Goal: Learn about a topic

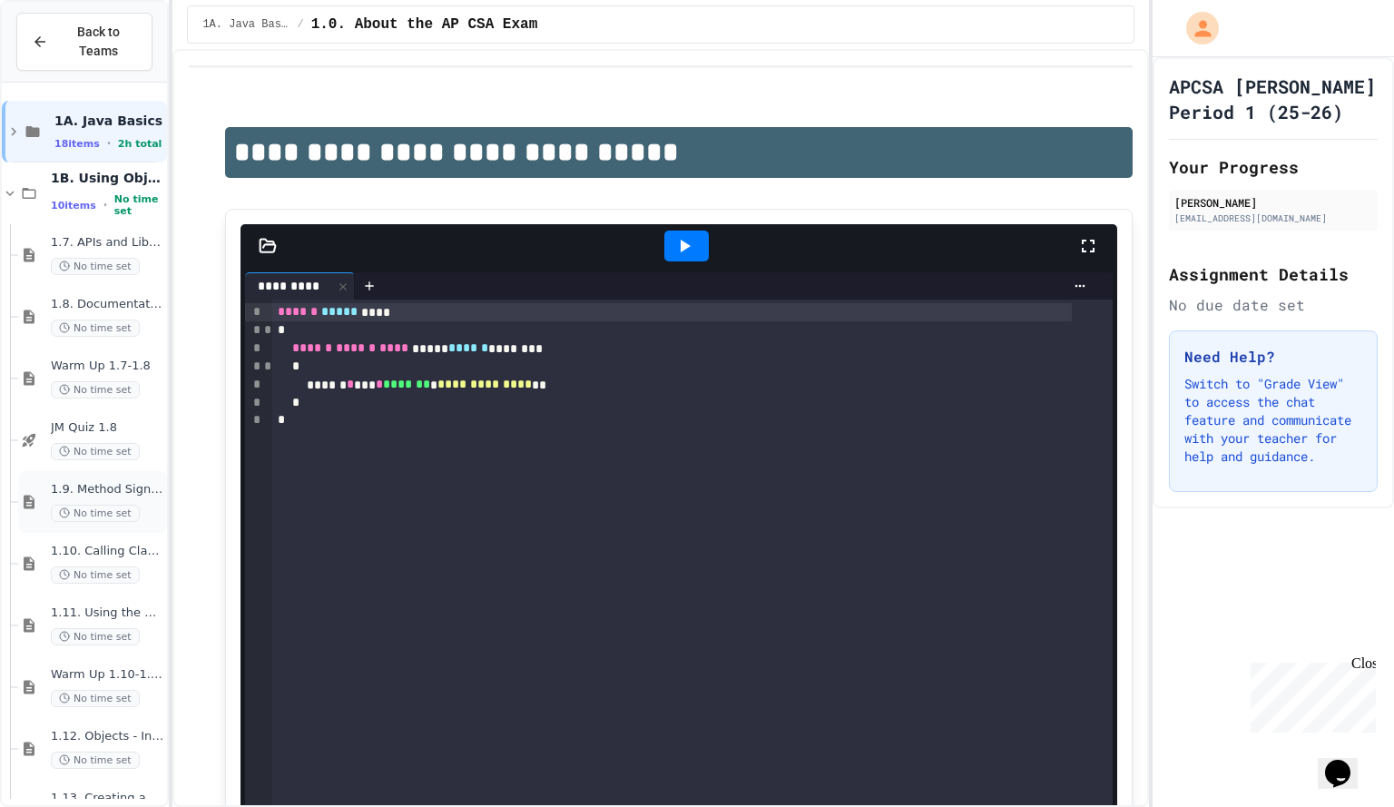
scroll to position [53, 0]
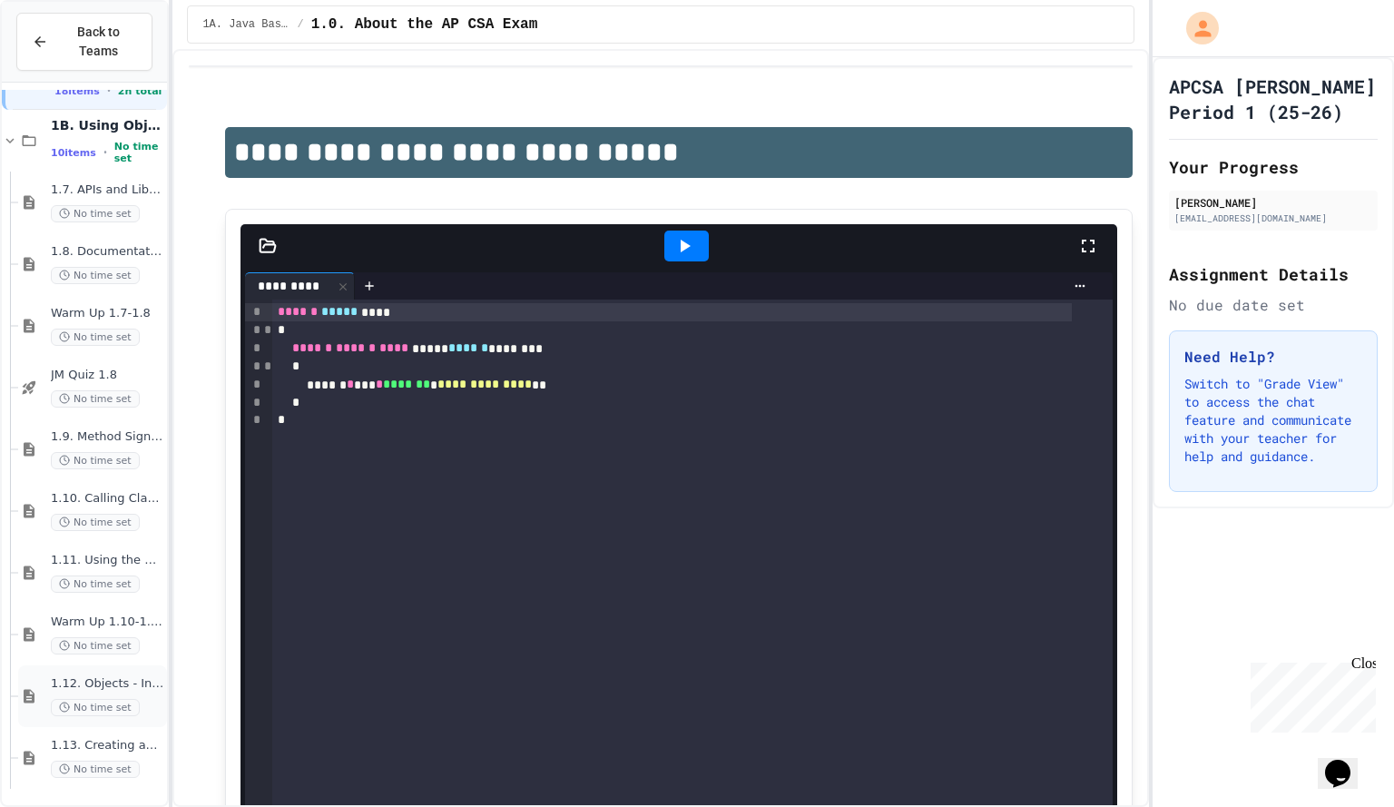
click at [47, 689] on div "1.12. Objects - Instances of Classes No time set" at bounding box center [92, 696] width 149 height 62
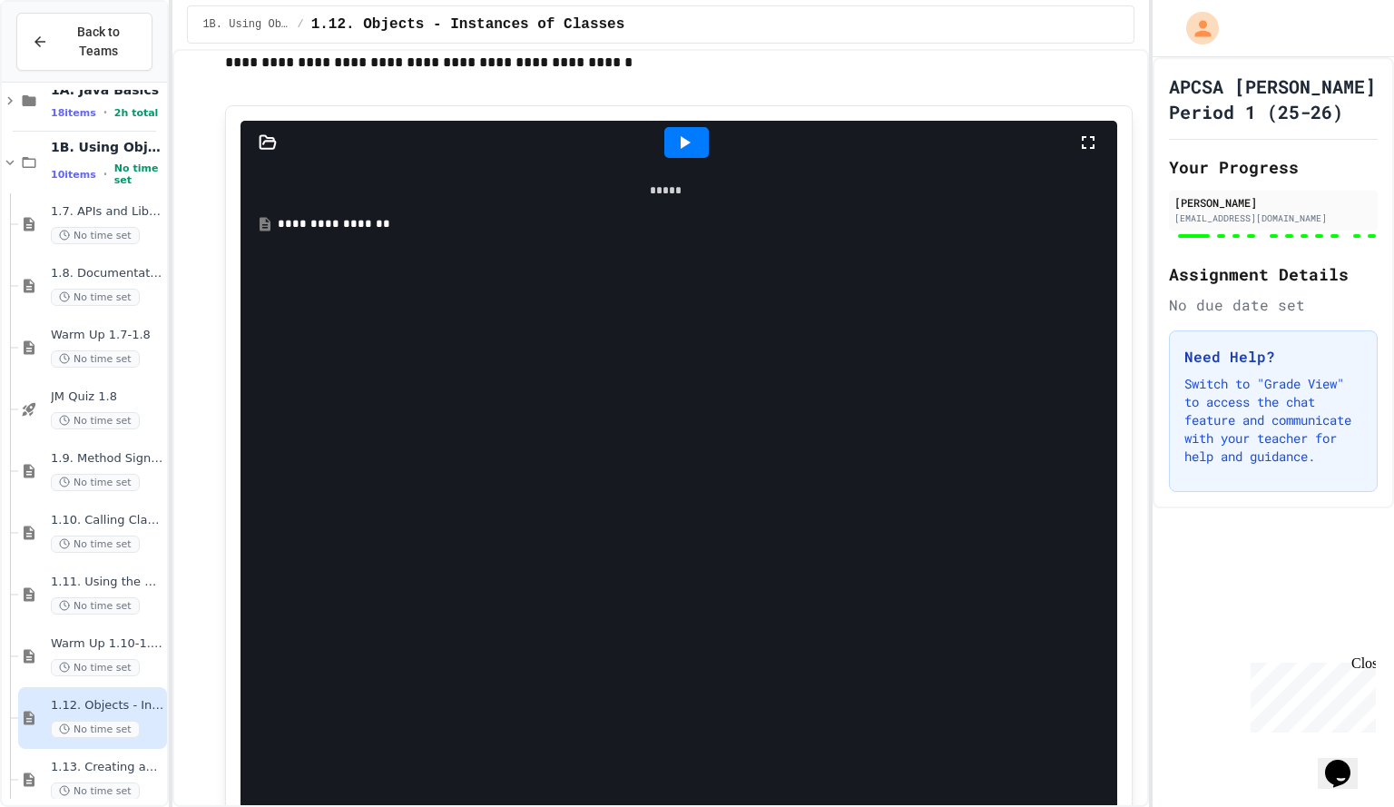
scroll to position [16324, 0]
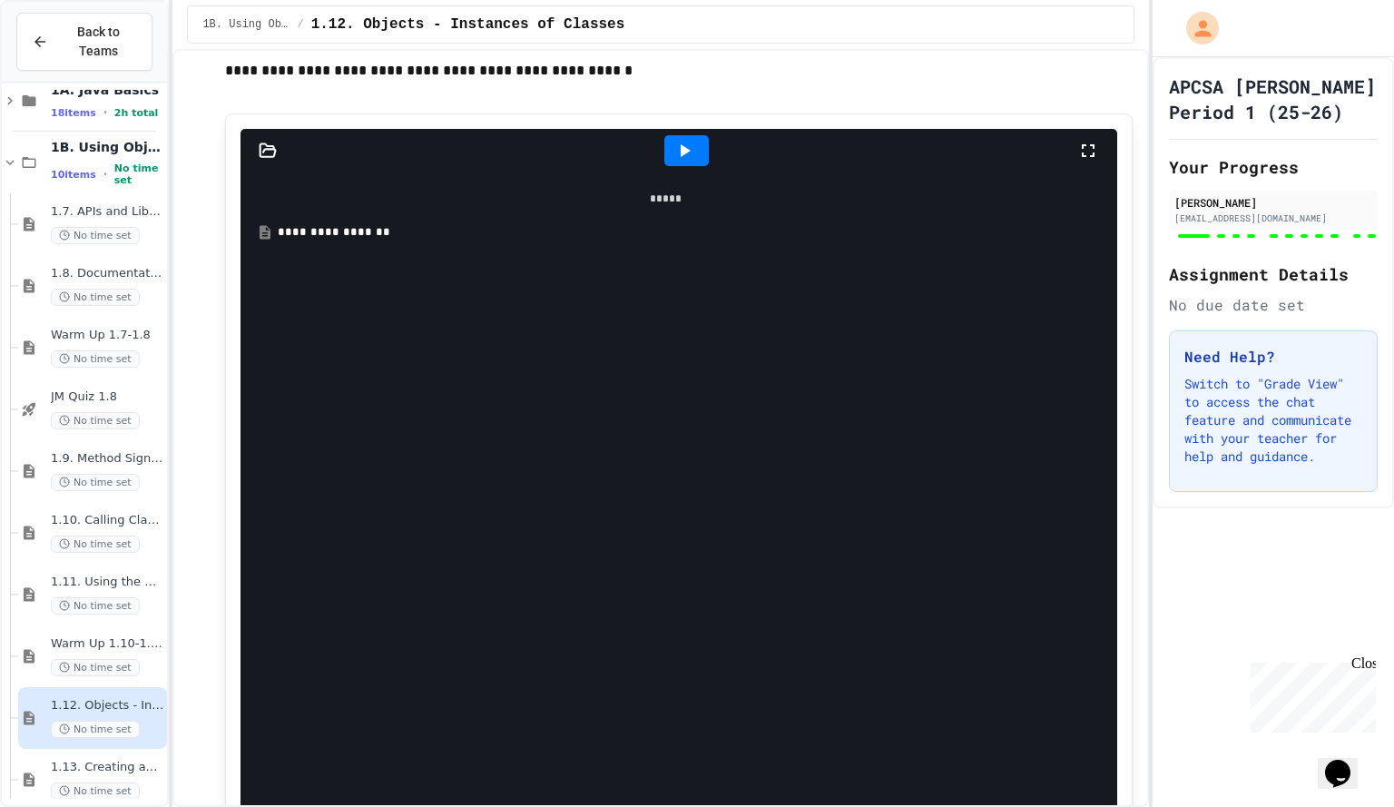
click at [299, 239] on div "**********" at bounding box center [678, 232] width 801 height 18
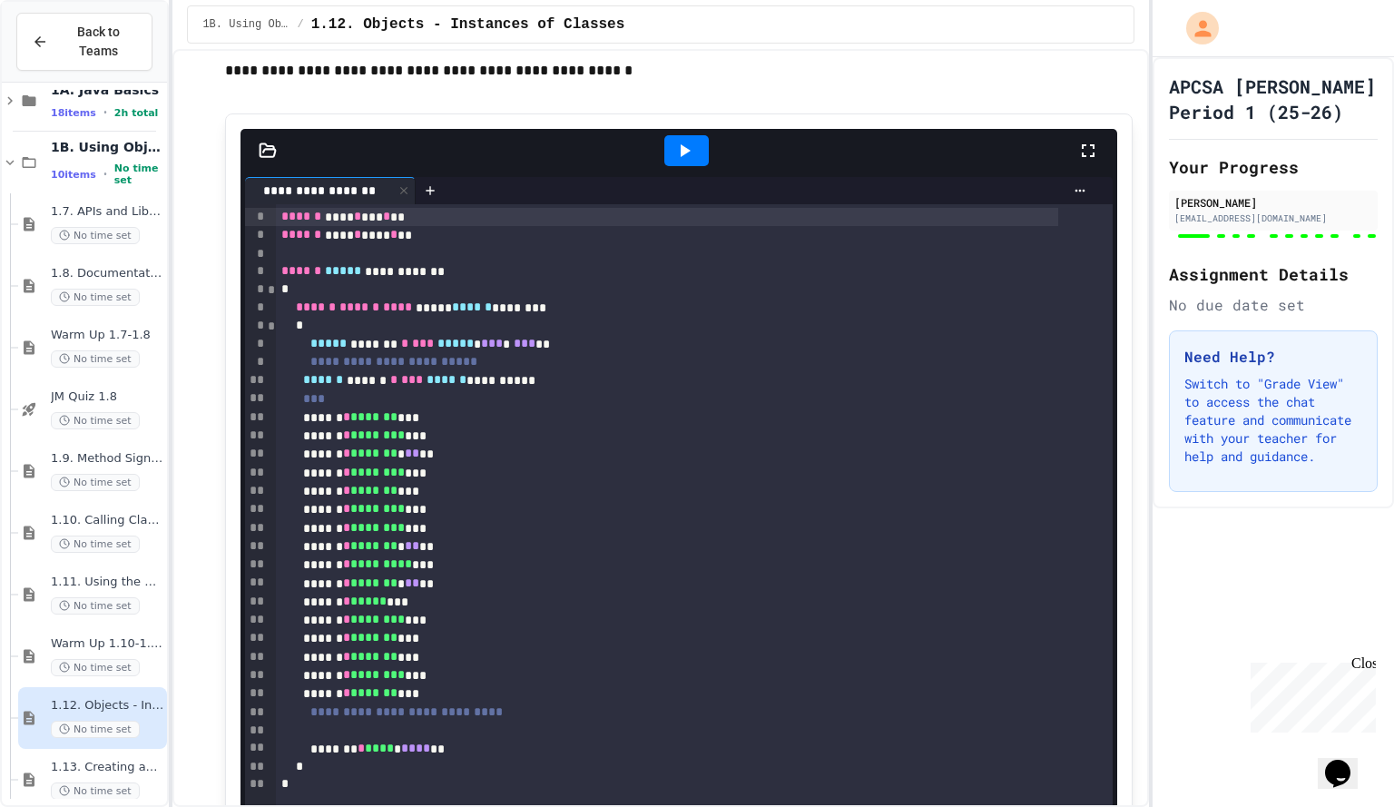
click at [681, 157] on icon at bounding box center [686, 150] width 10 height 13
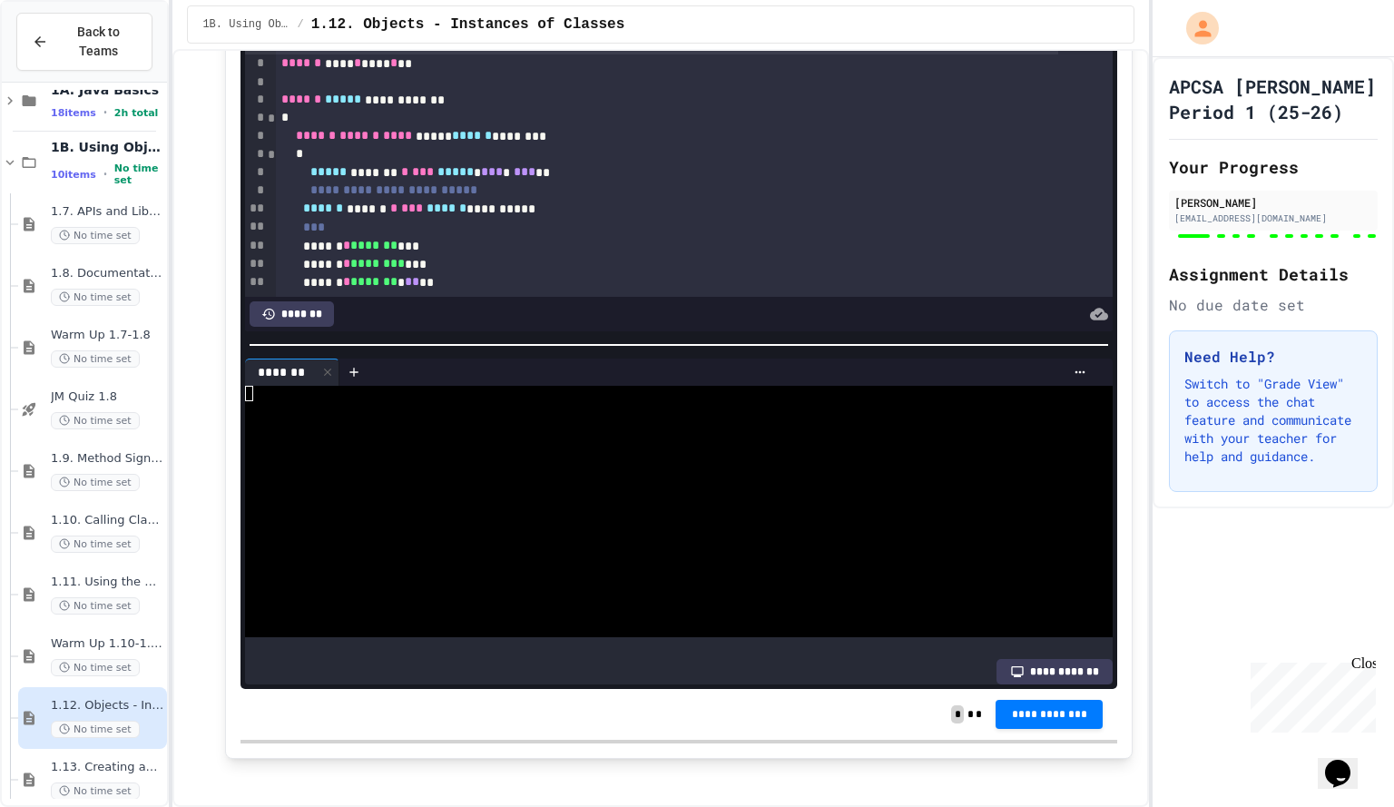
scroll to position [16497, 0]
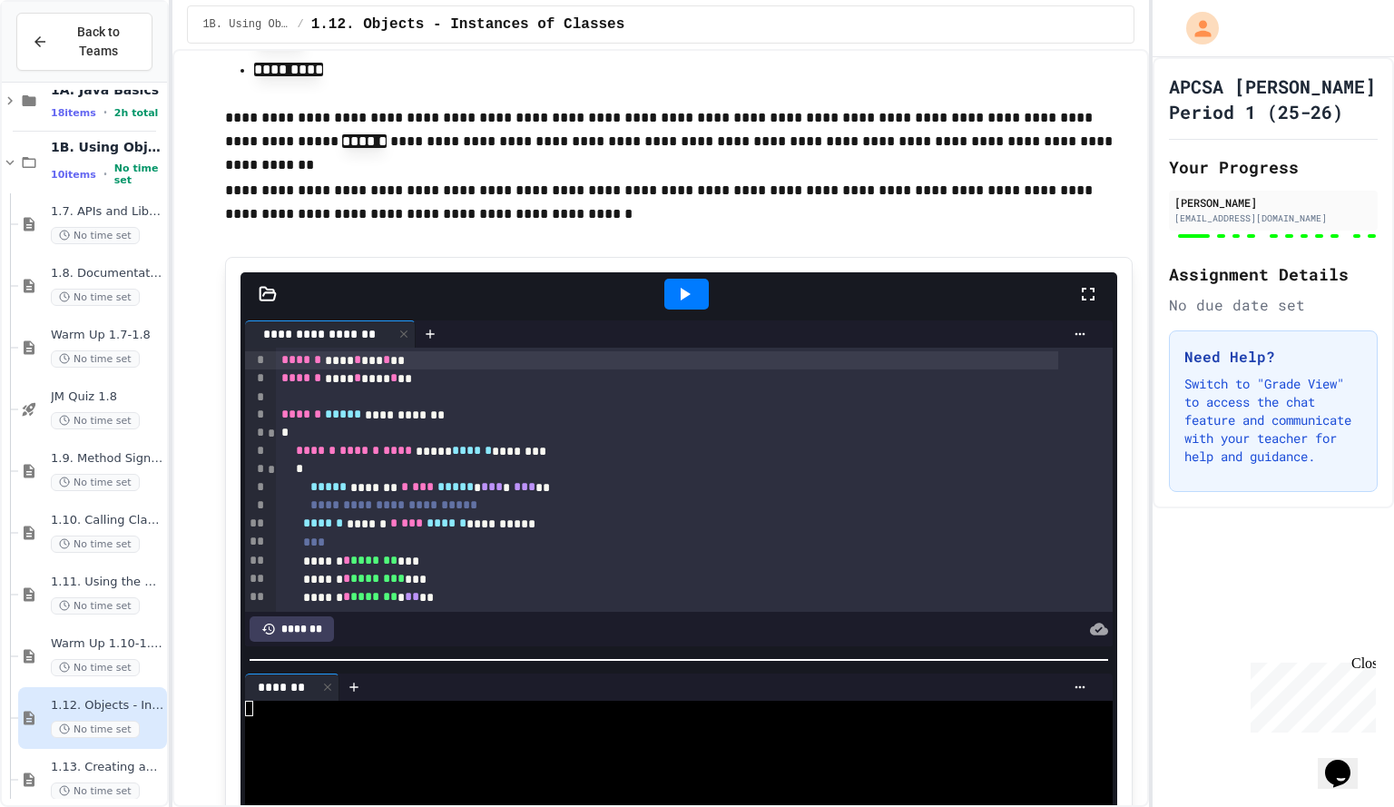
scroll to position [16158, 0]
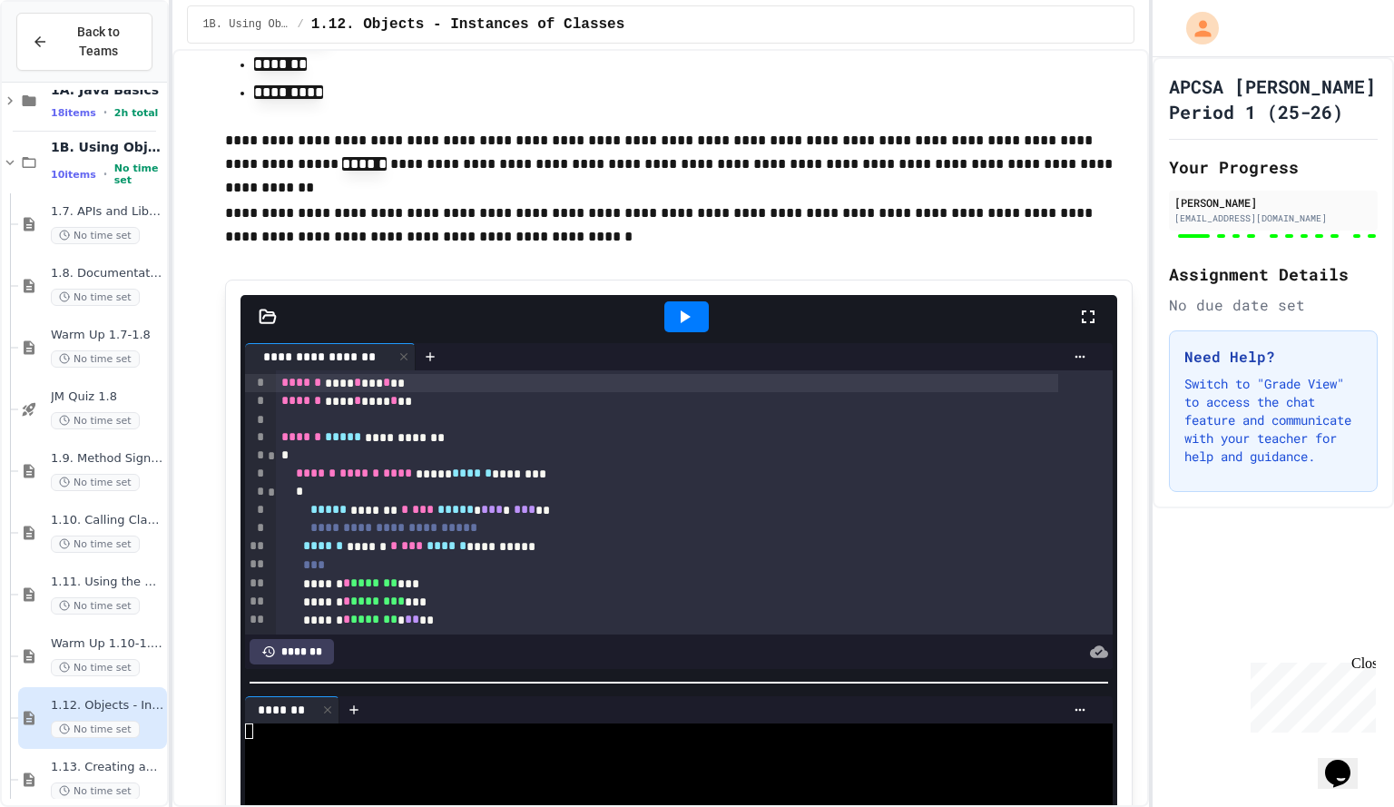
click at [690, 331] on div at bounding box center [686, 316] width 44 height 31
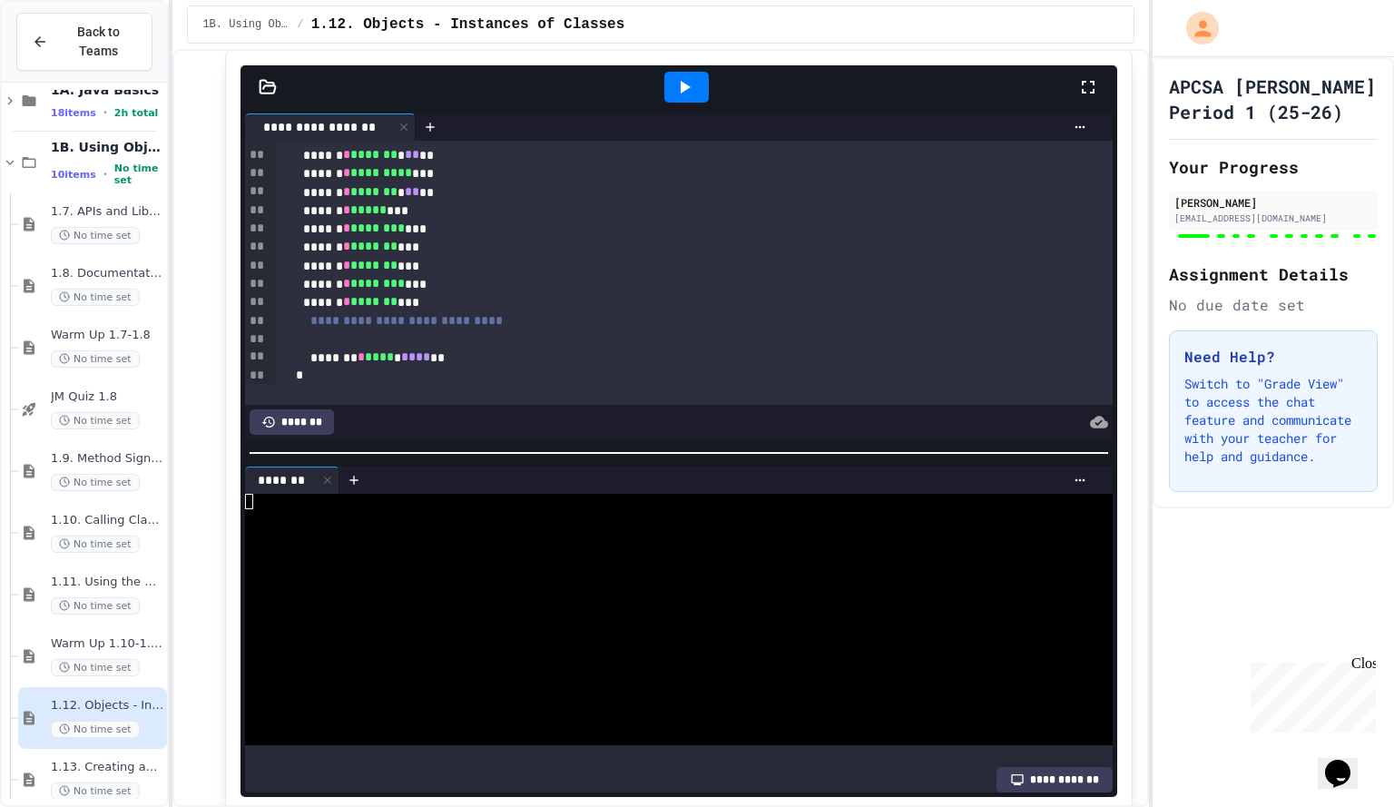
scroll to position [350, 0]
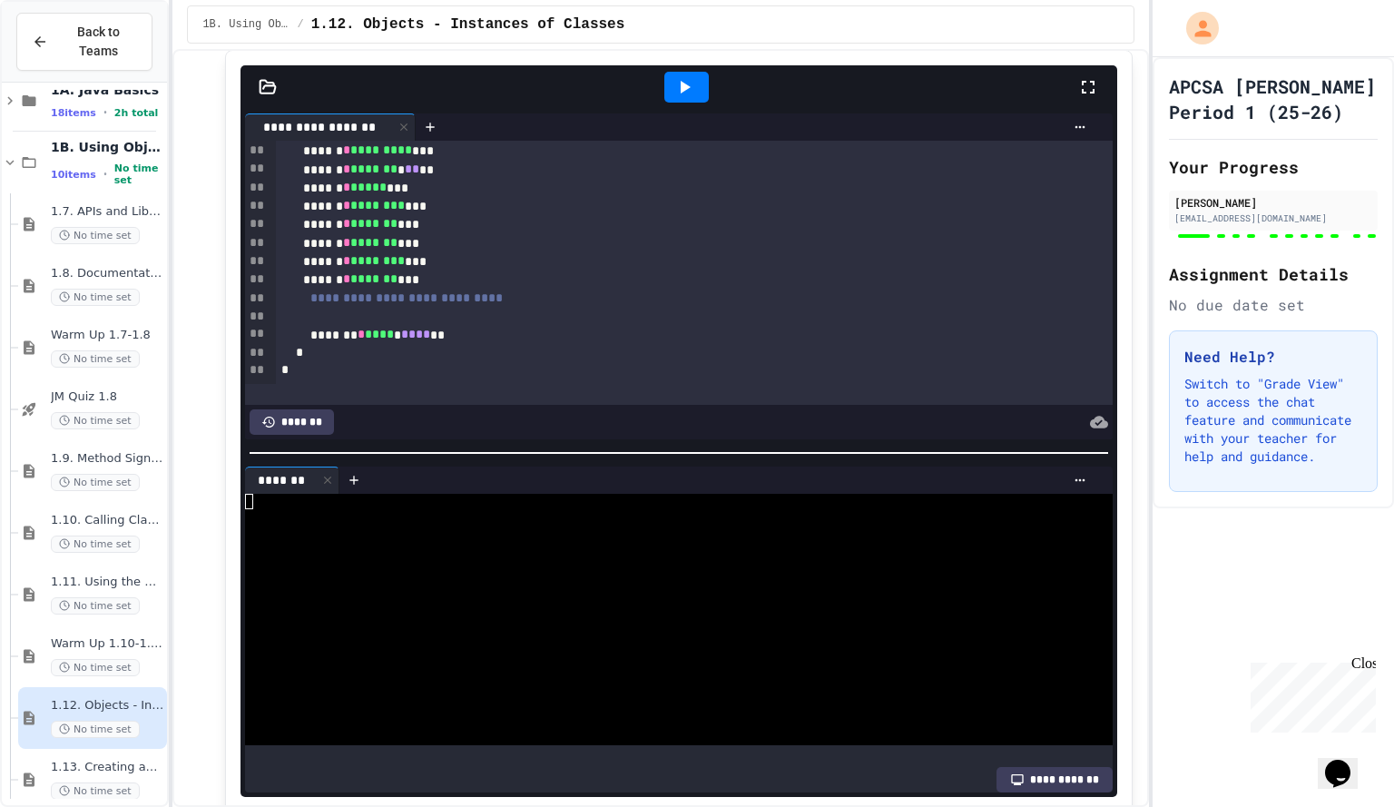
click at [1009, 775] on div "**********" at bounding box center [1054, 779] width 116 height 25
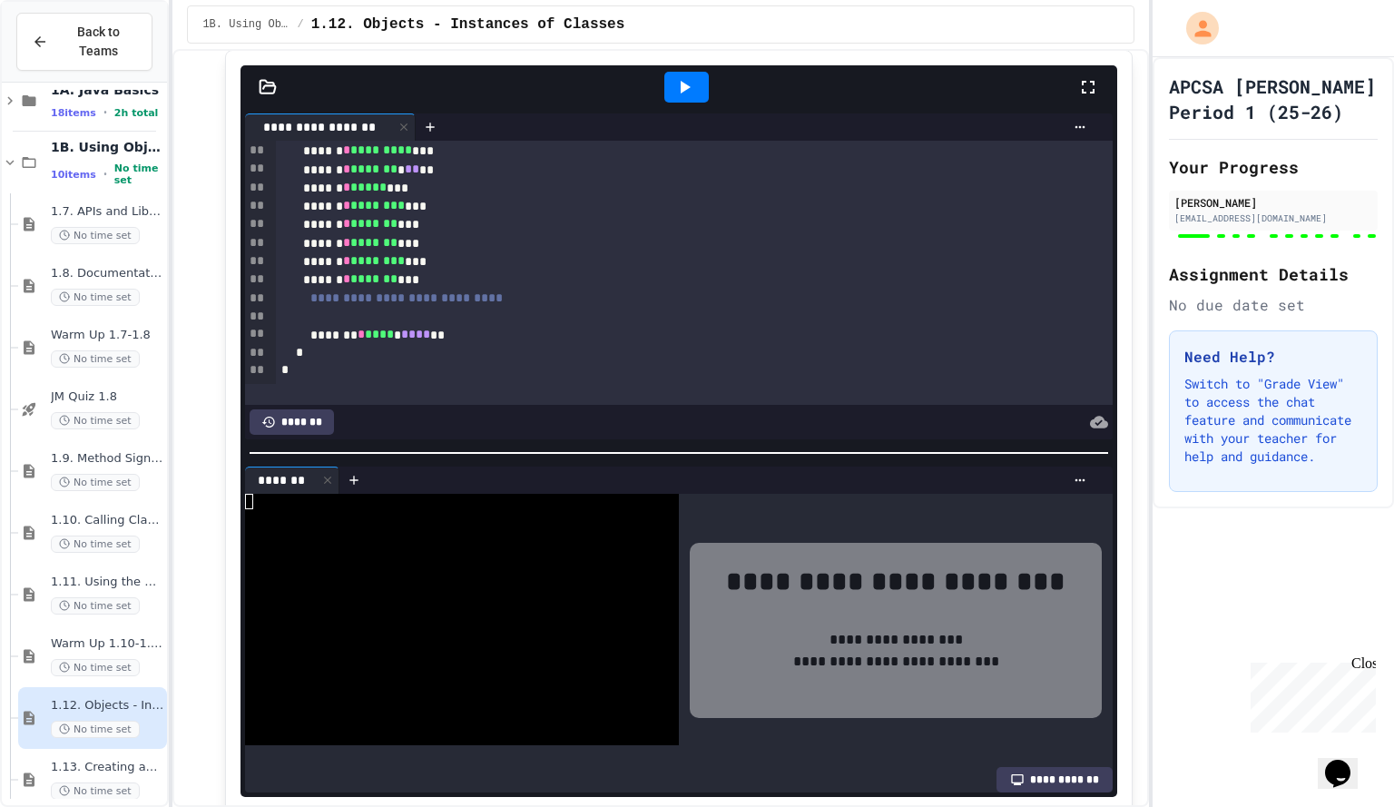
click at [684, 97] on icon at bounding box center [684, 87] width 22 height 22
click at [655, 77] on div at bounding box center [686, 87] width 63 height 49
click at [684, 98] on icon at bounding box center [684, 87] width 22 height 22
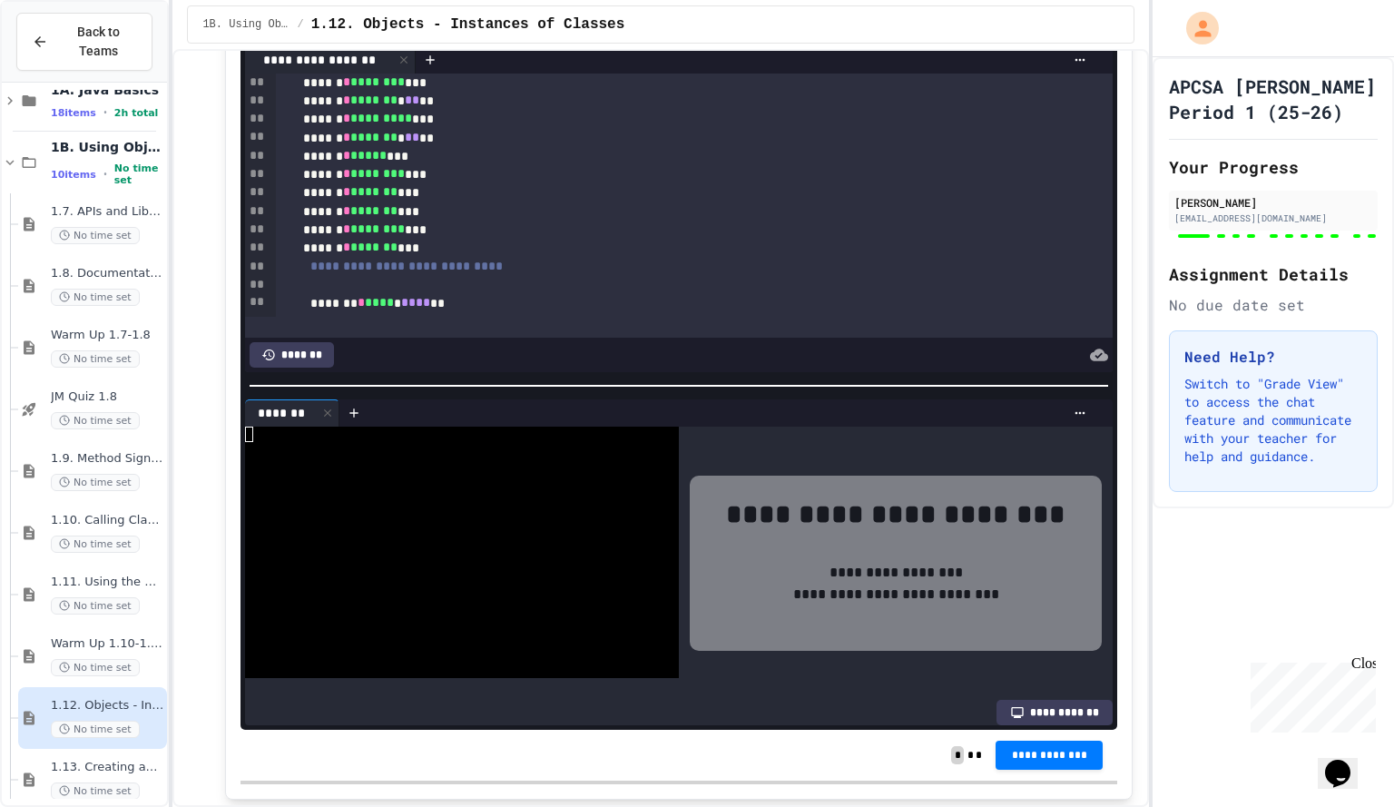
scroll to position [321, 0]
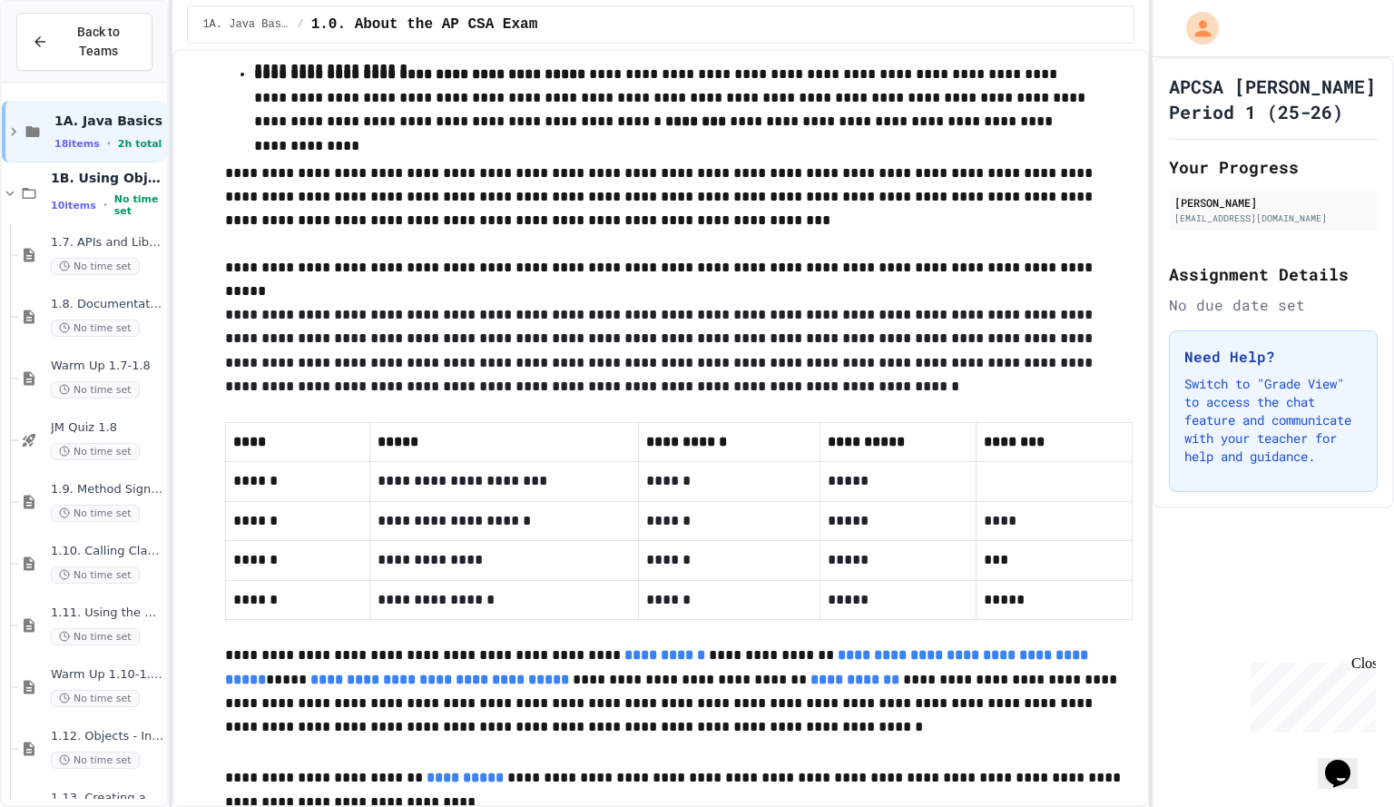
scroll to position [1931, 0]
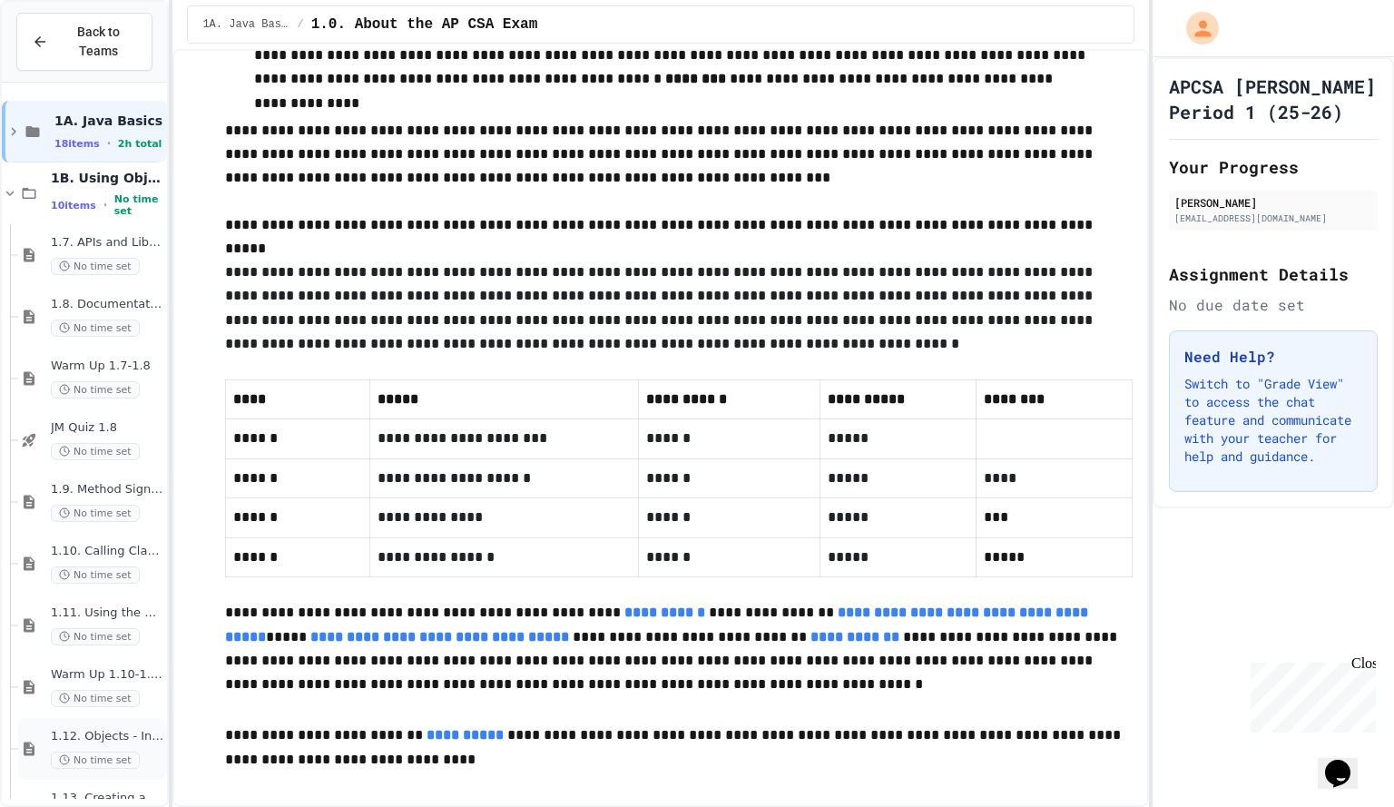
click at [42, 756] on div "1.12. Objects - Instances of Classes No time set" at bounding box center [92, 749] width 149 height 62
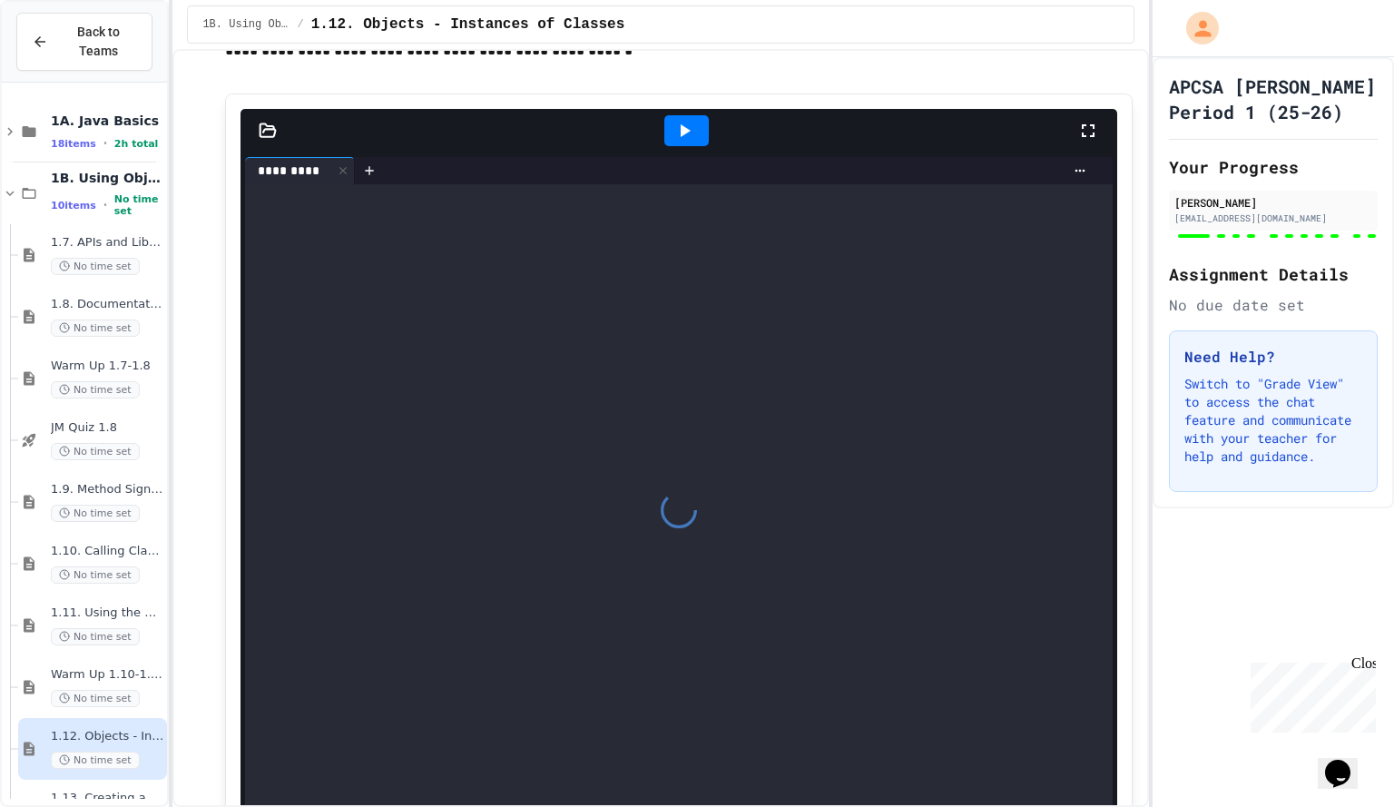
scroll to position [16341, 0]
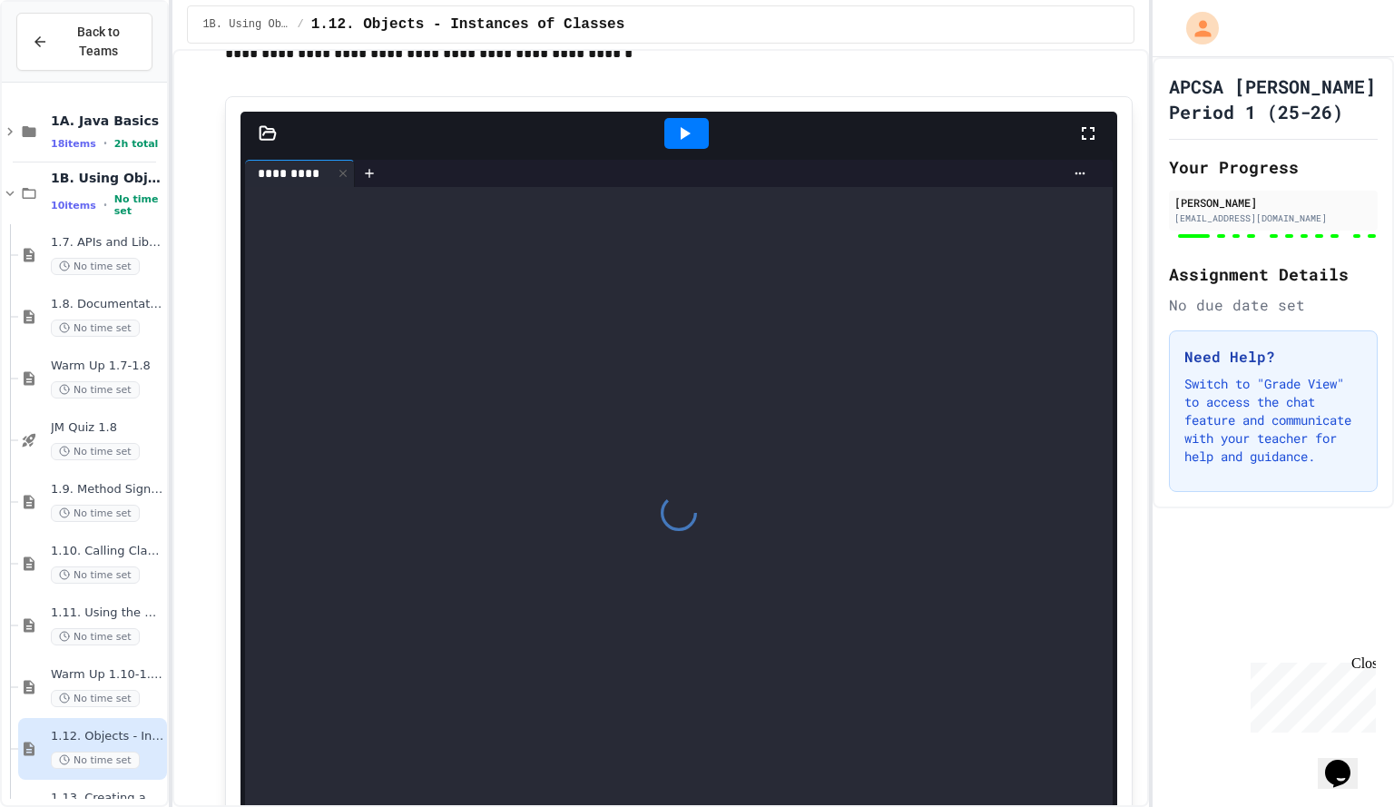
click at [686, 138] on icon at bounding box center [684, 134] width 22 height 22
